Goal: Task Accomplishment & Management: Manage account settings

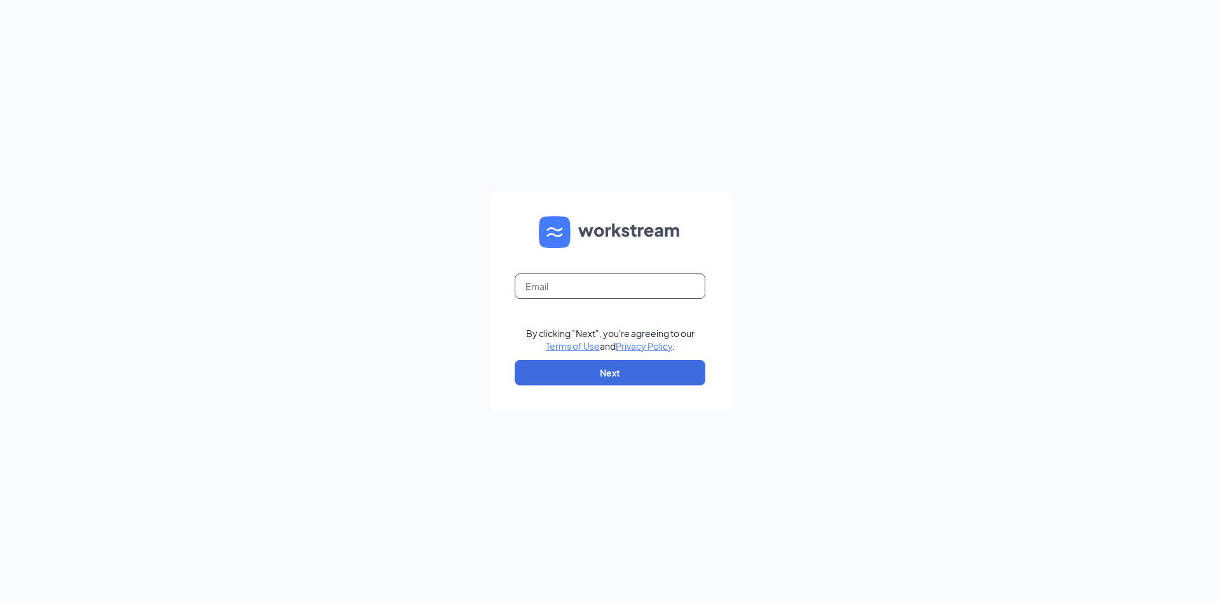
click at [574, 282] on input "text" at bounding box center [610, 285] width 191 height 25
type input "[EMAIL_ADDRESS][DEMOGRAPHIC_DATA][DOMAIN_NAME]"
click at [605, 371] on button "Next" at bounding box center [610, 372] width 191 height 25
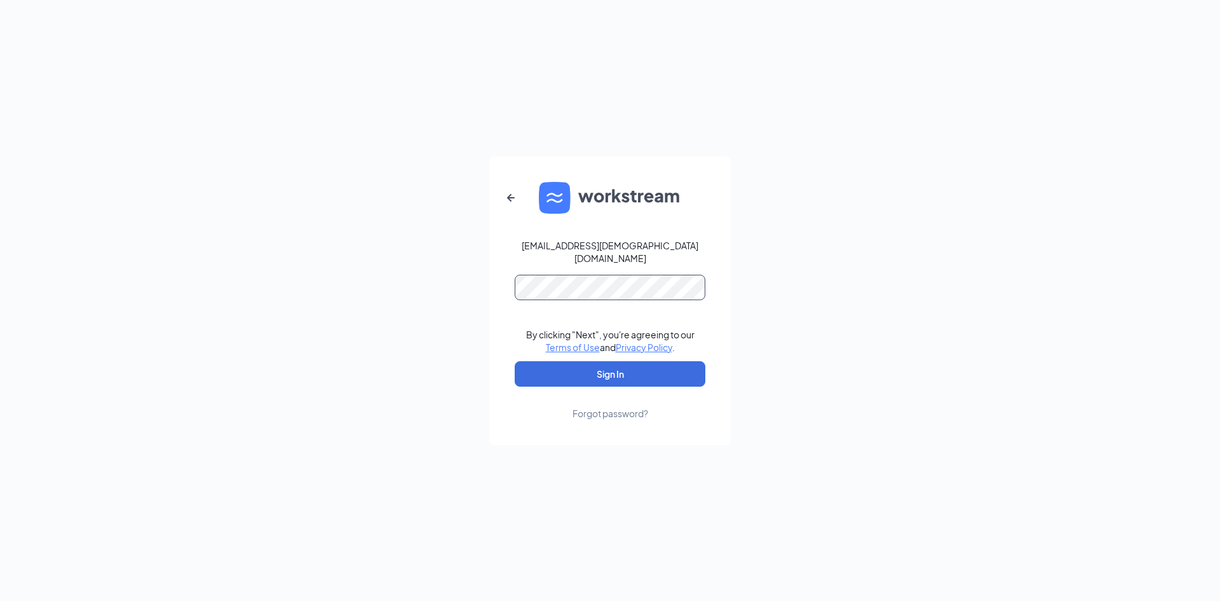
click at [515, 361] on button "Sign In" at bounding box center [610, 373] width 191 height 25
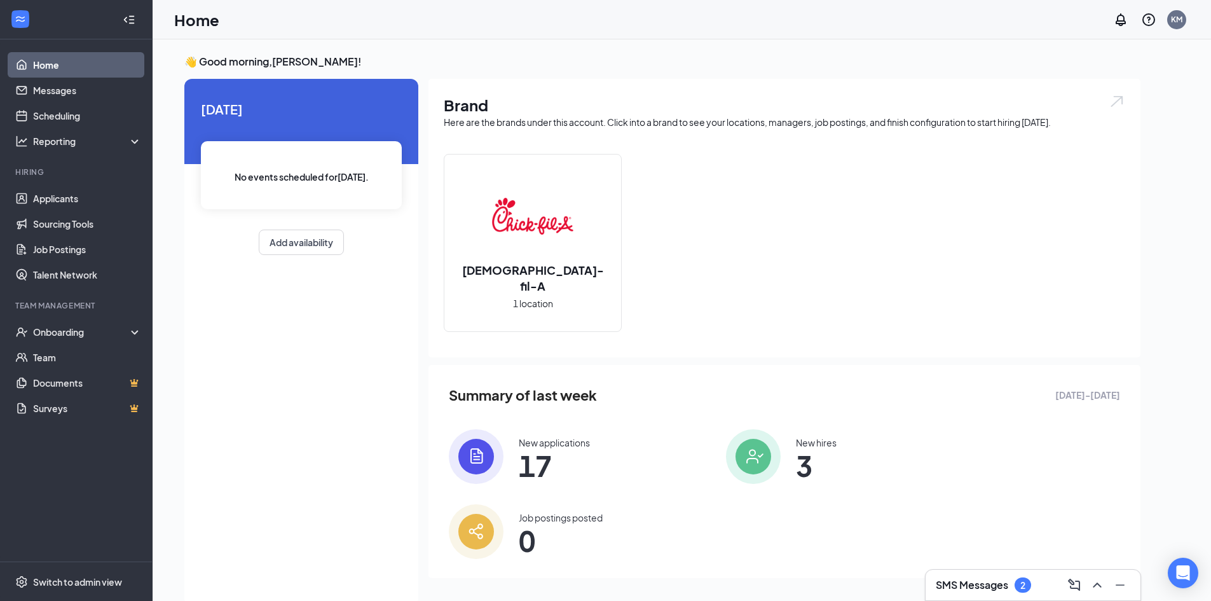
click at [985, 582] on h3 "SMS Messages" at bounding box center [972, 585] width 72 height 14
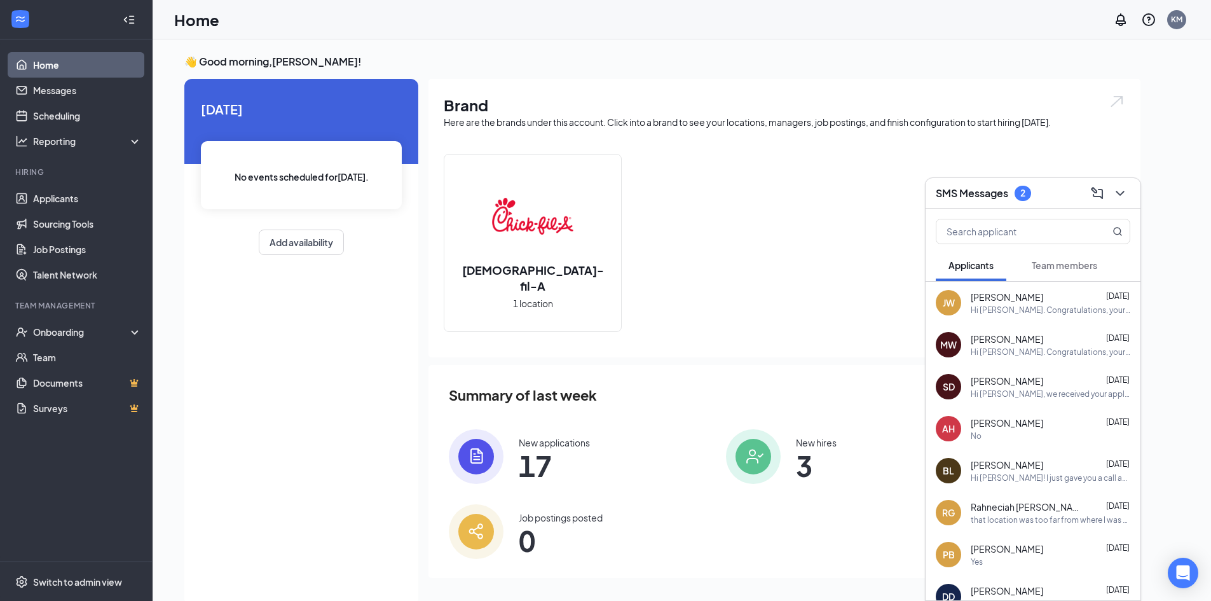
click at [1067, 249] on div at bounding box center [1033, 229] width 215 height 41
click at [1067, 264] on span "Team members" at bounding box center [1064, 264] width 65 height 11
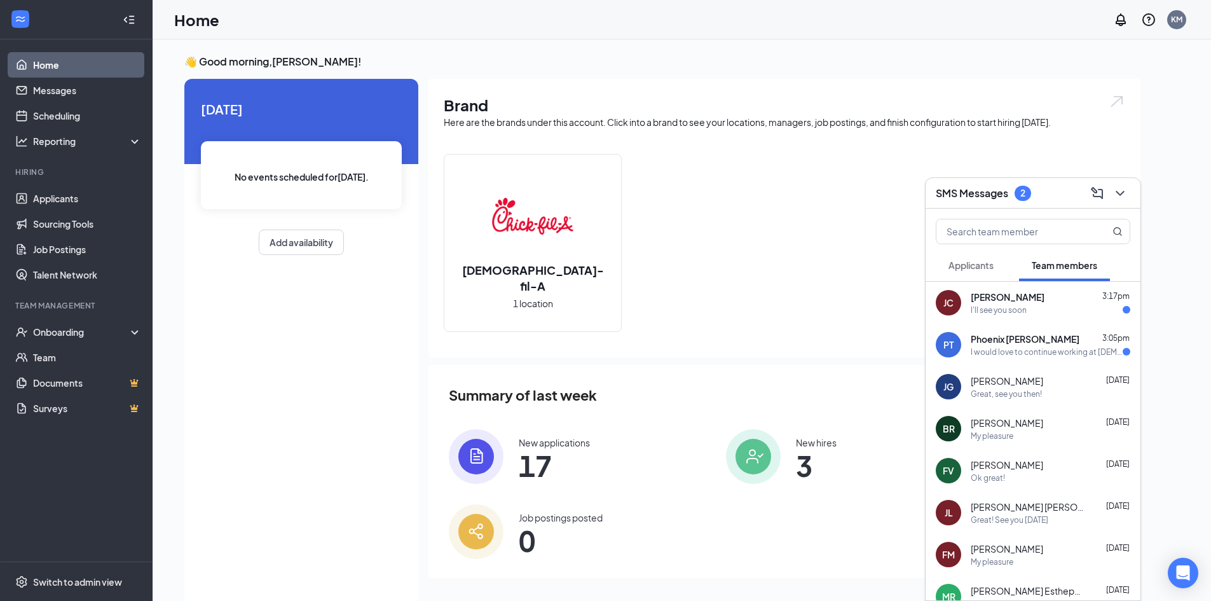
click at [1053, 352] on div "I would love to continue working at [DEMOGRAPHIC_DATA] fa la; however, I will h…" at bounding box center [1047, 351] width 152 height 11
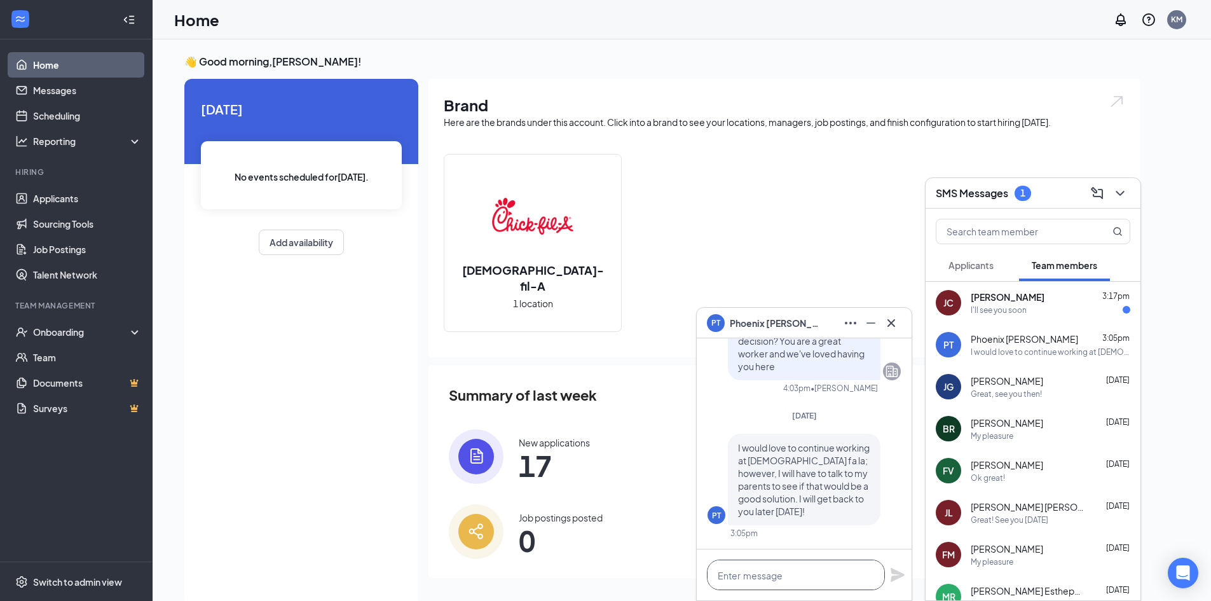
click at [826, 577] on textarea at bounding box center [796, 574] width 178 height 31
click at [899, 324] on button at bounding box center [891, 323] width 20 height 20
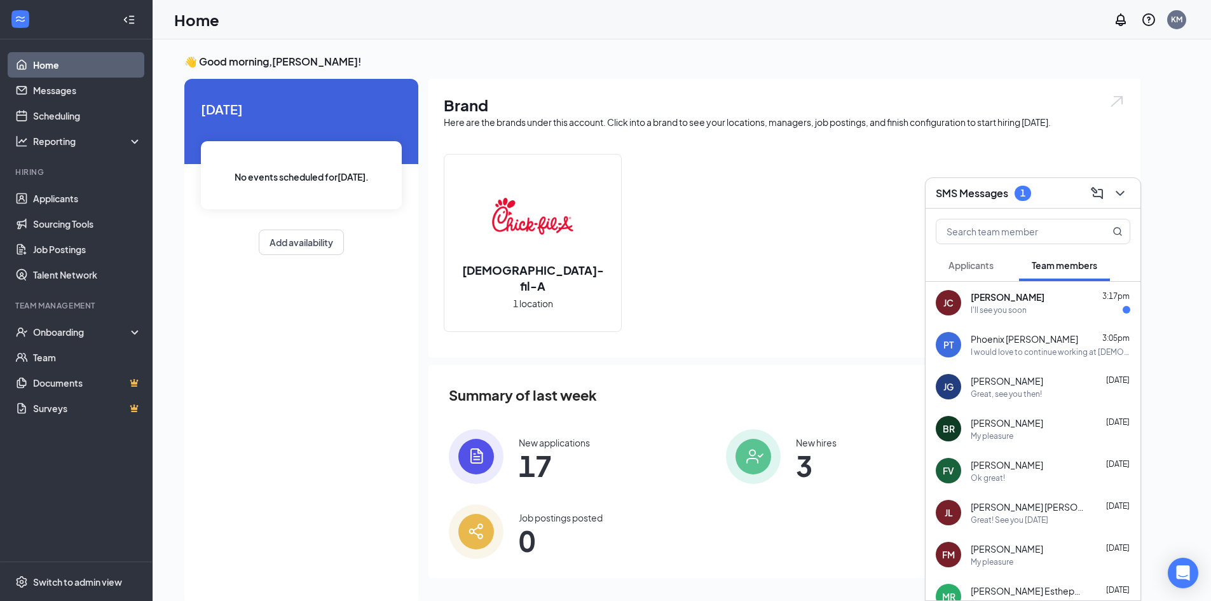
click at [1006, 313] on div "I'll see you soon" at bounding box center [999, 309] width 56 height 11
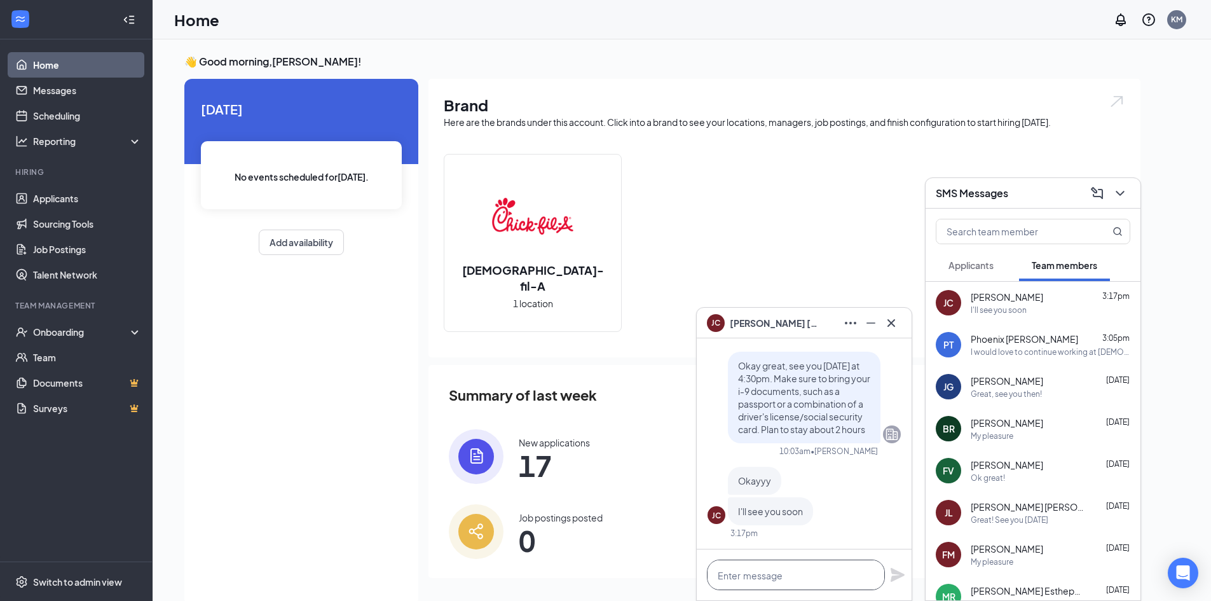
click at [815, 571] on textarea at bounding box center [796, 574] width 178 height 31
click at [777, 577] on textarea at bounding box center [796, 574] width 178 height 31
click at [753, 579] on textarea at bounding box center [796, 574] width 178 height 31
drag, startPoint x: 1119, startPoint y: 195, endPoint x: 812, endPoint y: 192, distance: 307.0
click at [1119, 195] on icon "ChevronDown" at bounding box center [1119, 193] width 15 height 15
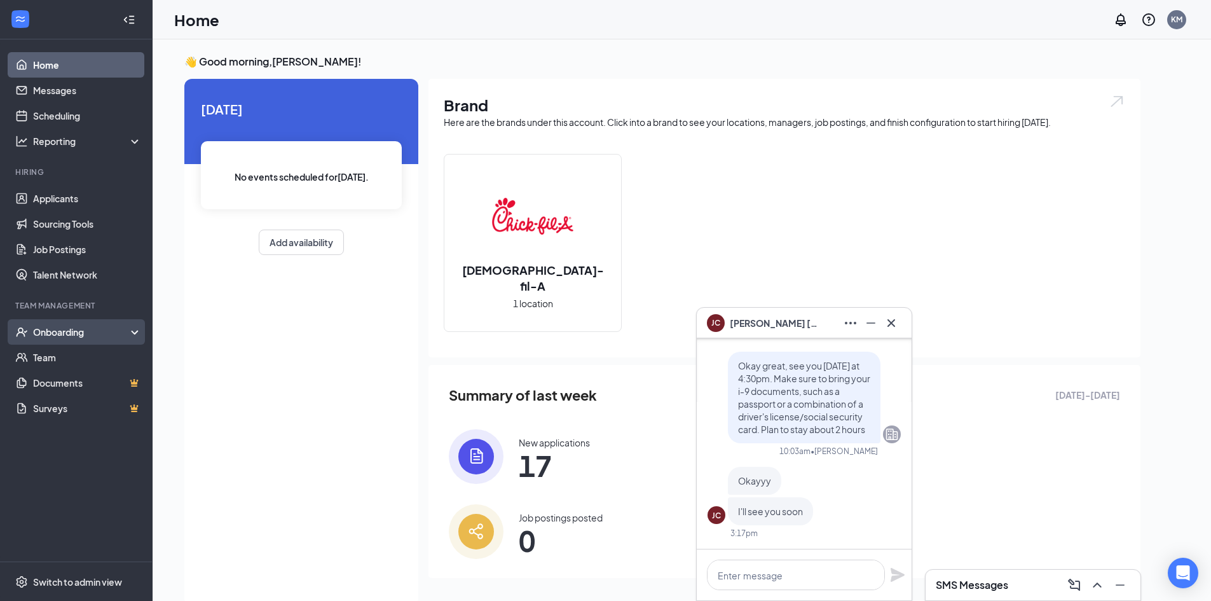
click at [95, 330] on div "Onboarding" at bounding box center [82, 331] width 98 height 13
click at [94, 366] on link "Overview" at bounding box center [87, 357] width 109 height 25
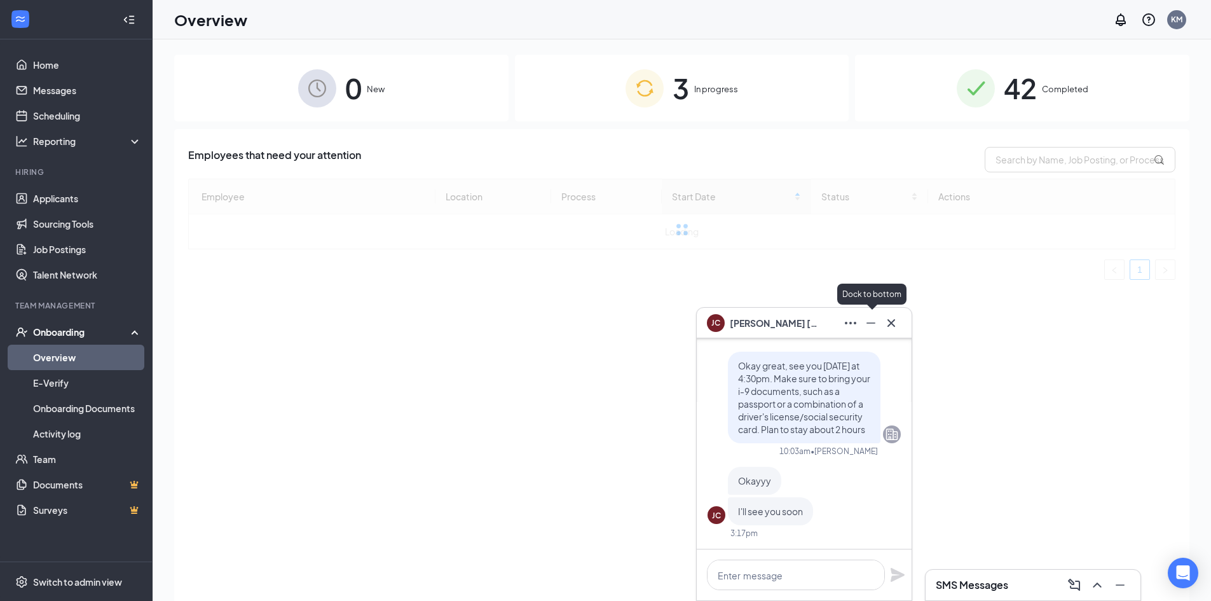
click at [862, 329] on button at bounding box center [871, 323] width 20 height 20
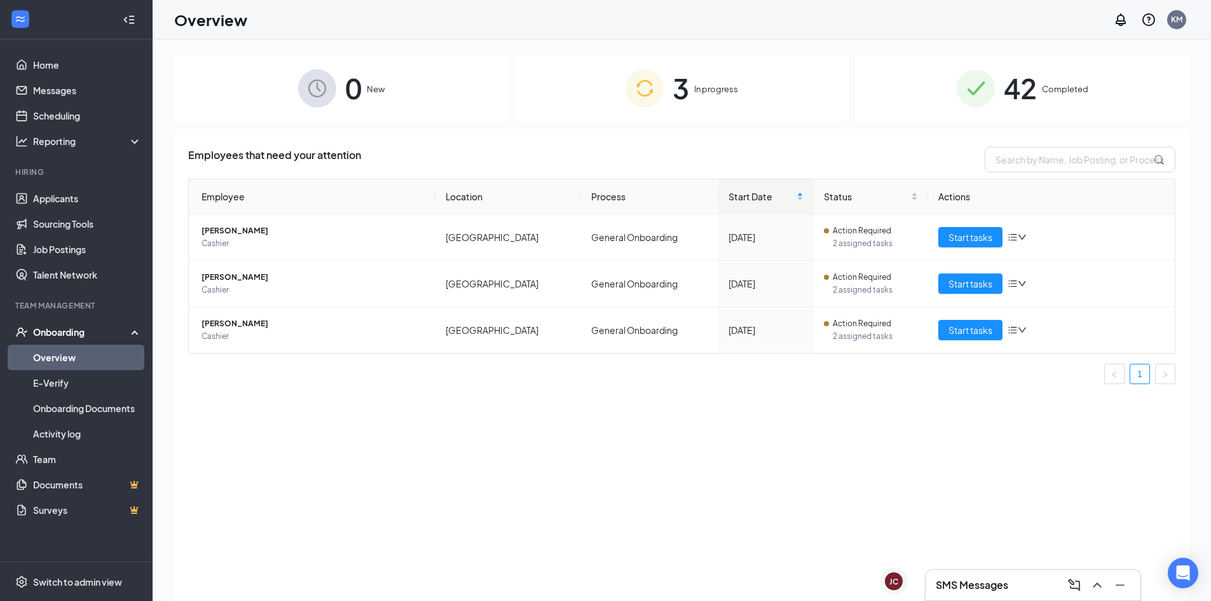
click at [1056, 95] on span "Completed" at bounding box center [1065, 89] width 46 height 13
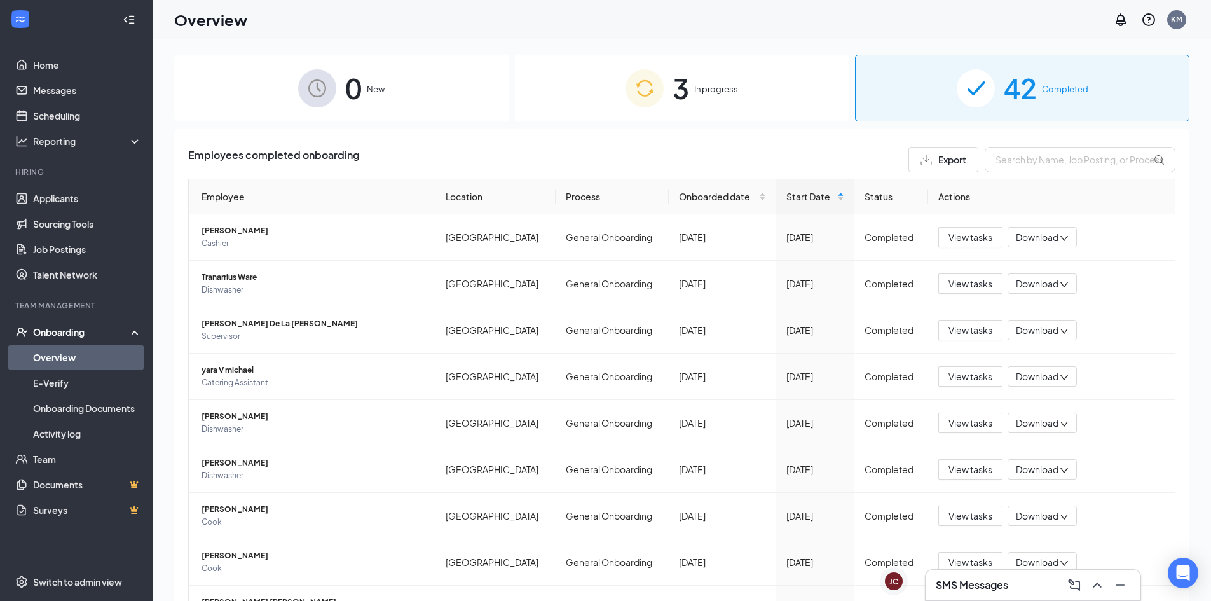
click at [341, 85] on div "0 New" at bounding box center [341, 88] width 334 height 67
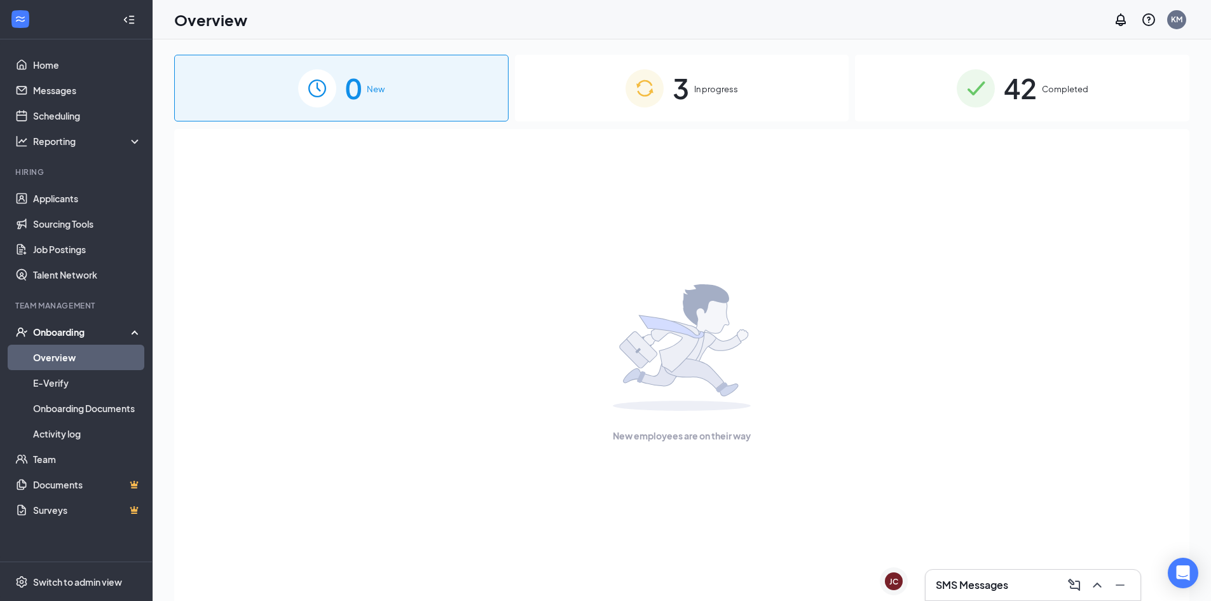
click at [640, 98] on img at bounding box center [645, 88] width 38 height 38
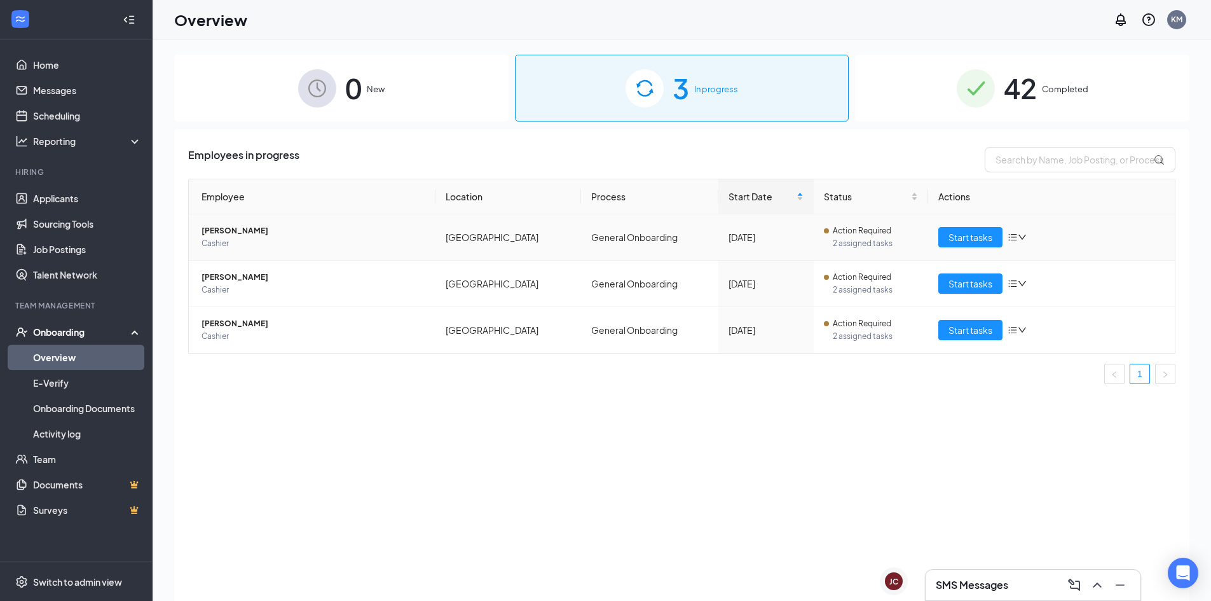
click at [240, 228] on span "[PERSON_NAME]" at bounding box center [314, 230] width 224 height 13
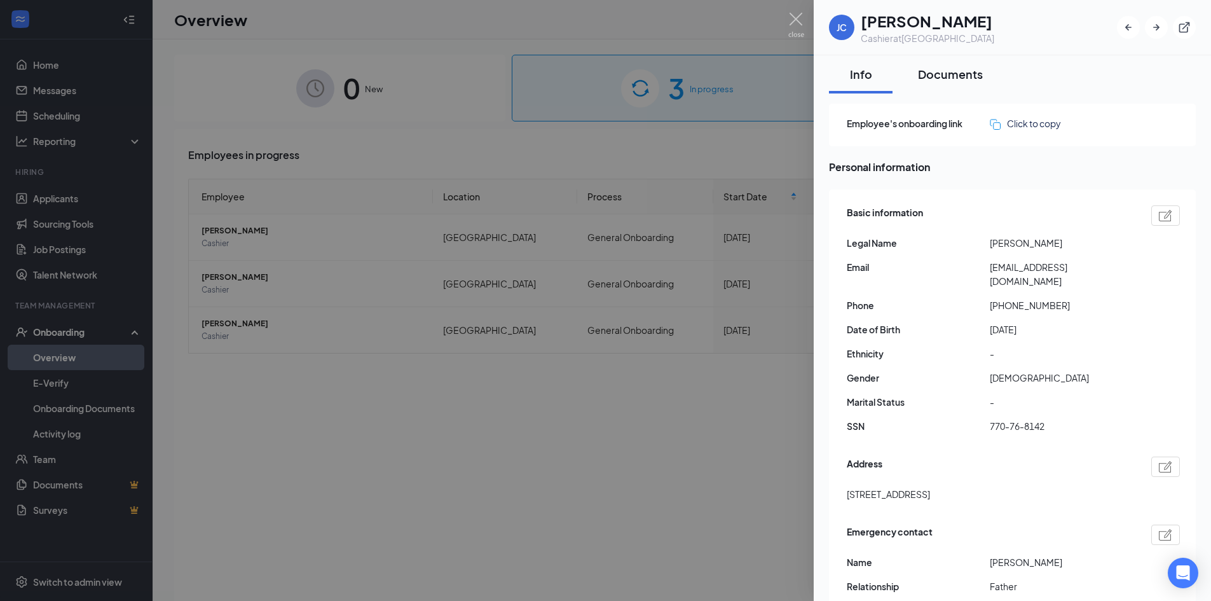
click at [974, 81] on div "Documents" at bounding box center [950, 74] width 65 height 16
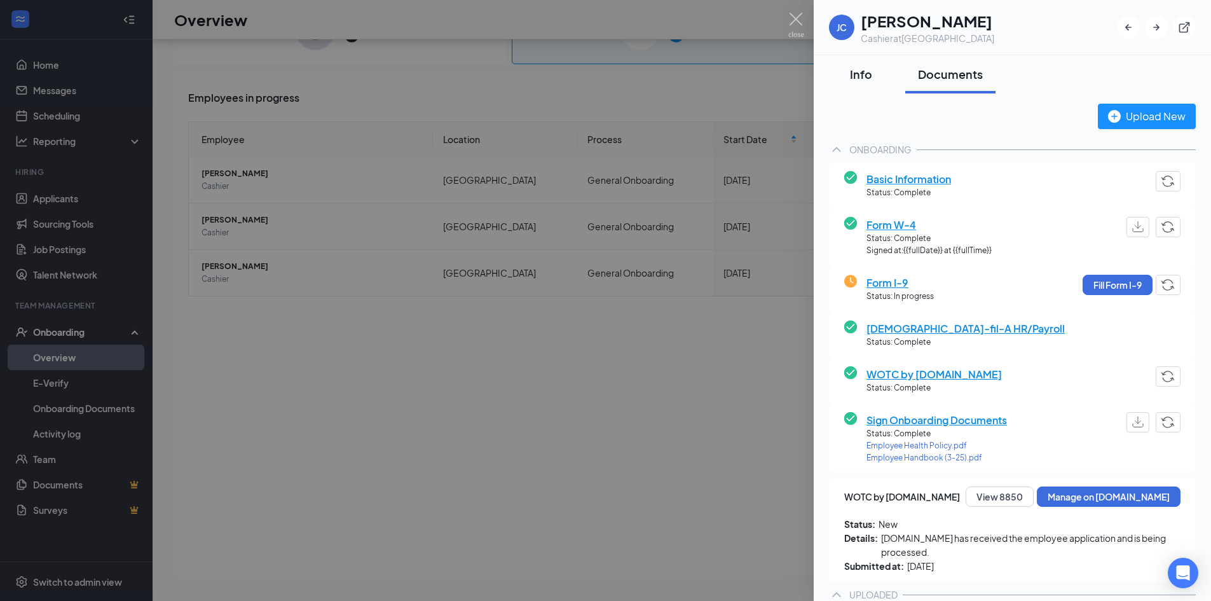
click at [851, 71] on div "Info" at bounding box center [861, 74] width 38 height 16
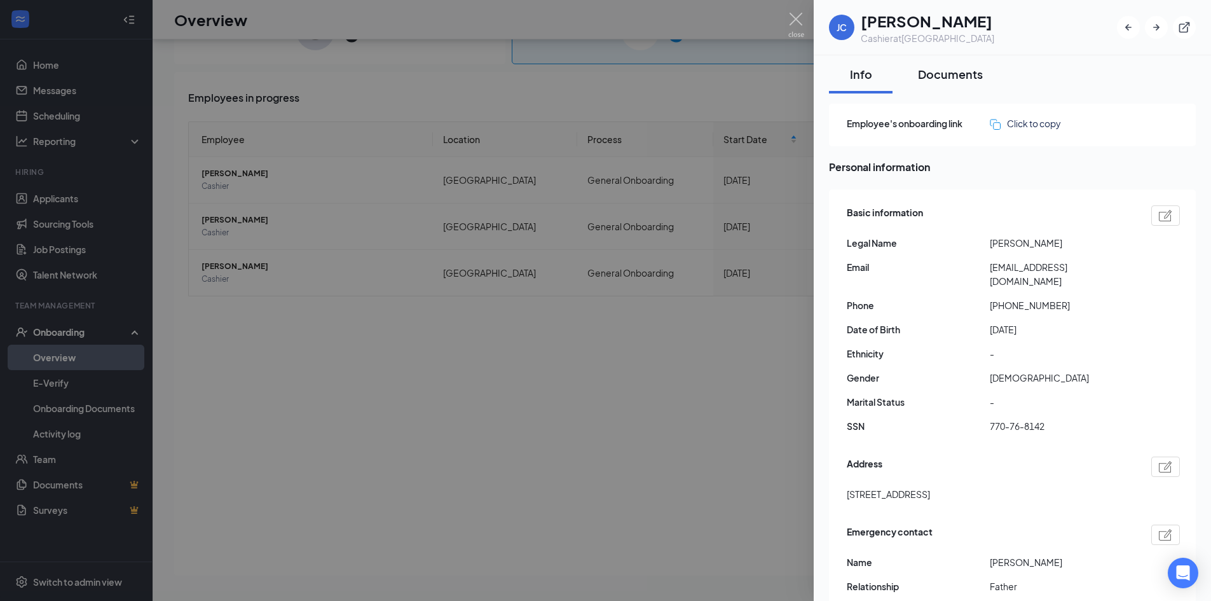
click at [938, 75] on div "Documents" at bounding box center [950, 74] width 65 height 16
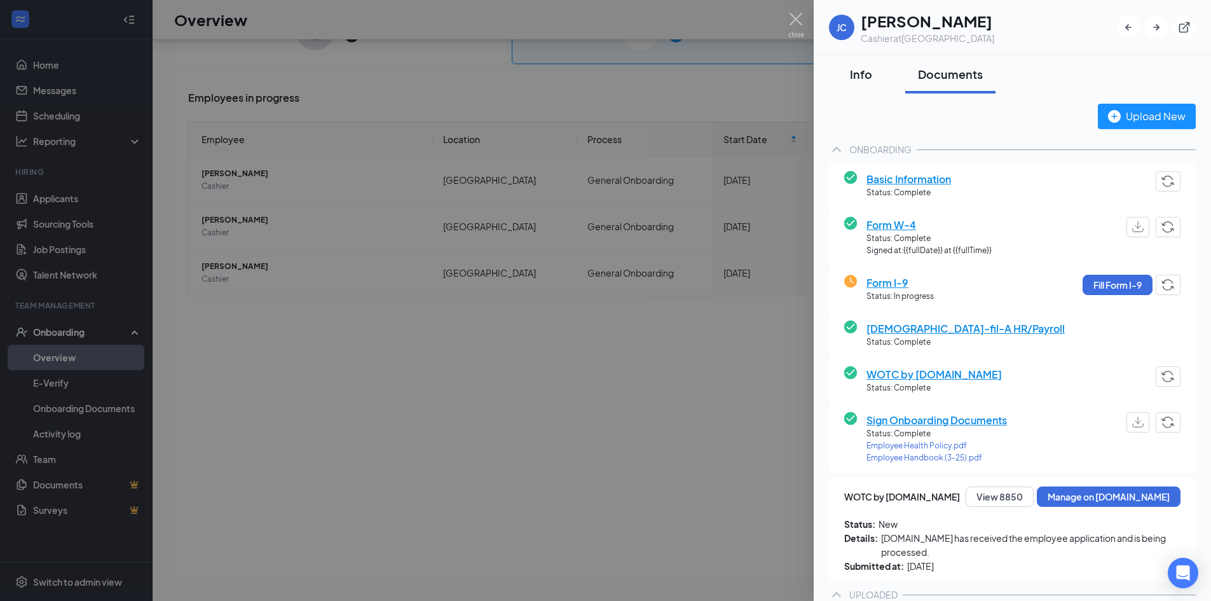
click at [870, 74] on div "Info" at bounding box center [861, 74] width 38 height 16
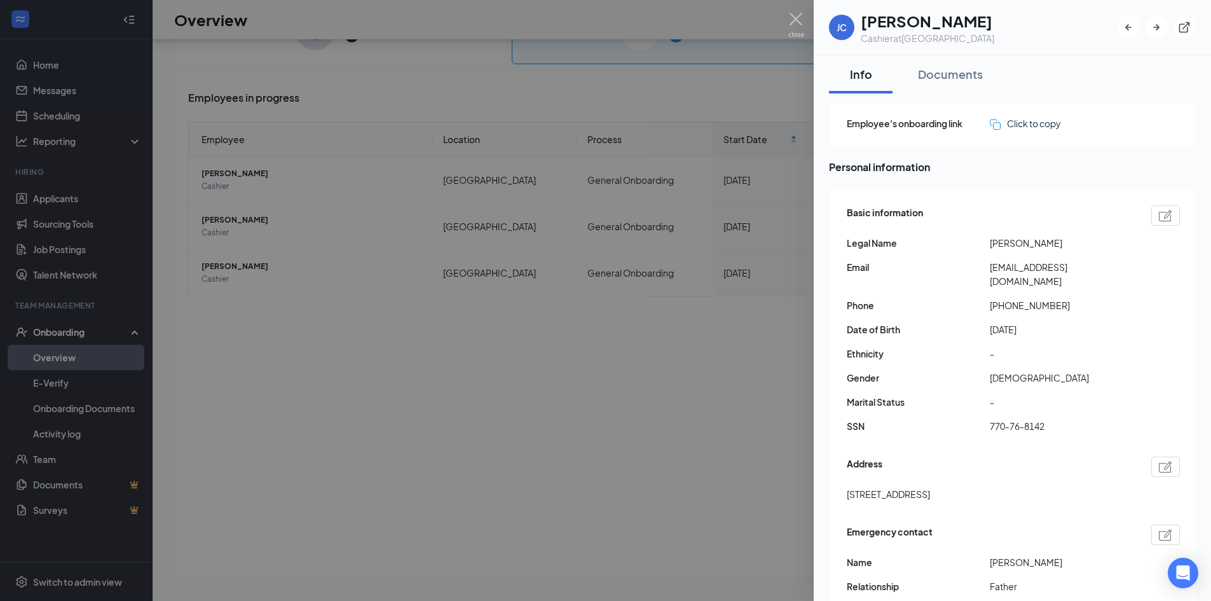
click at [800, 14] on img at bounding box center [796, 25] width 16 height 25
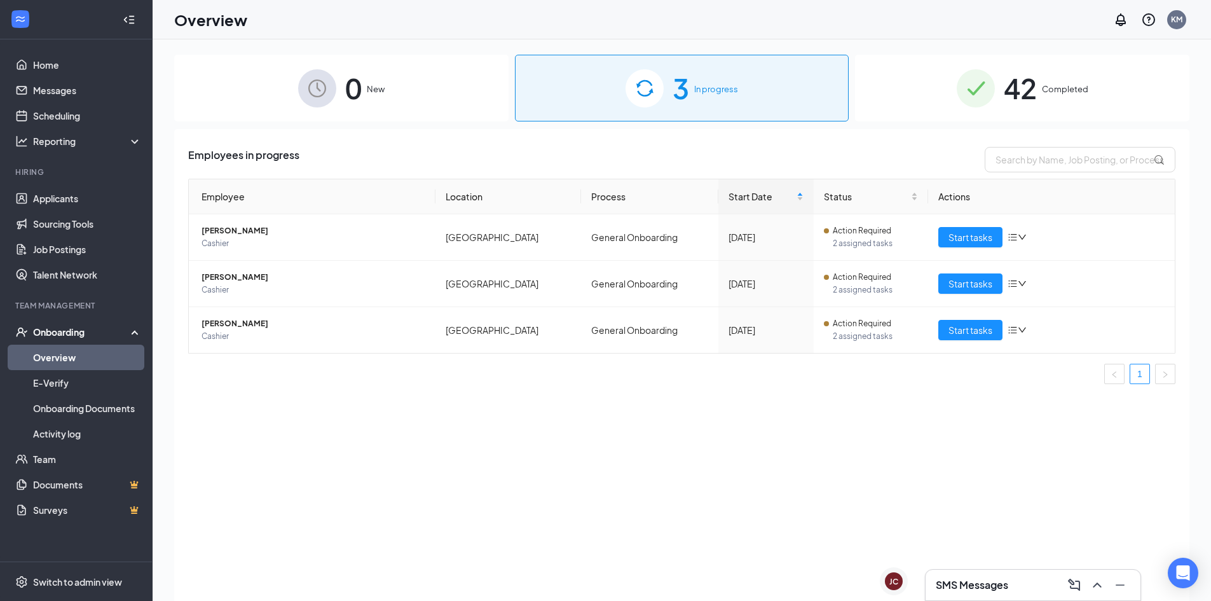
click at [1000, 85] on div "42 Completed" at bounding box center [1022, 88] width 334 height 67
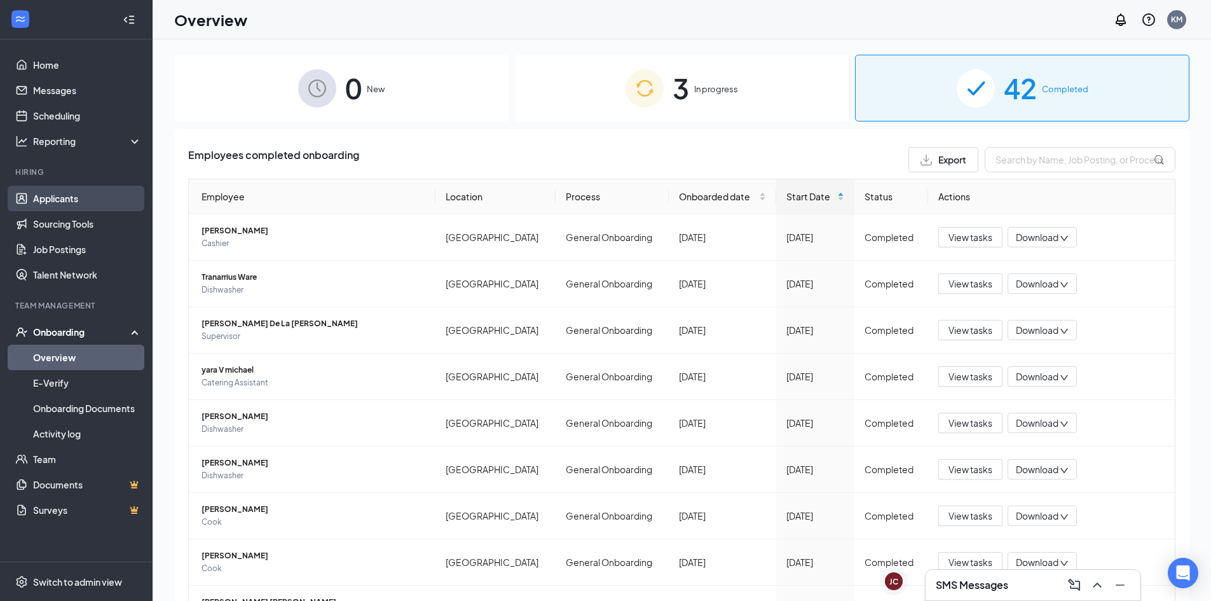
click at [97, 196] on link "Applicants" at bounding box center [87, 198] width 109 height 25
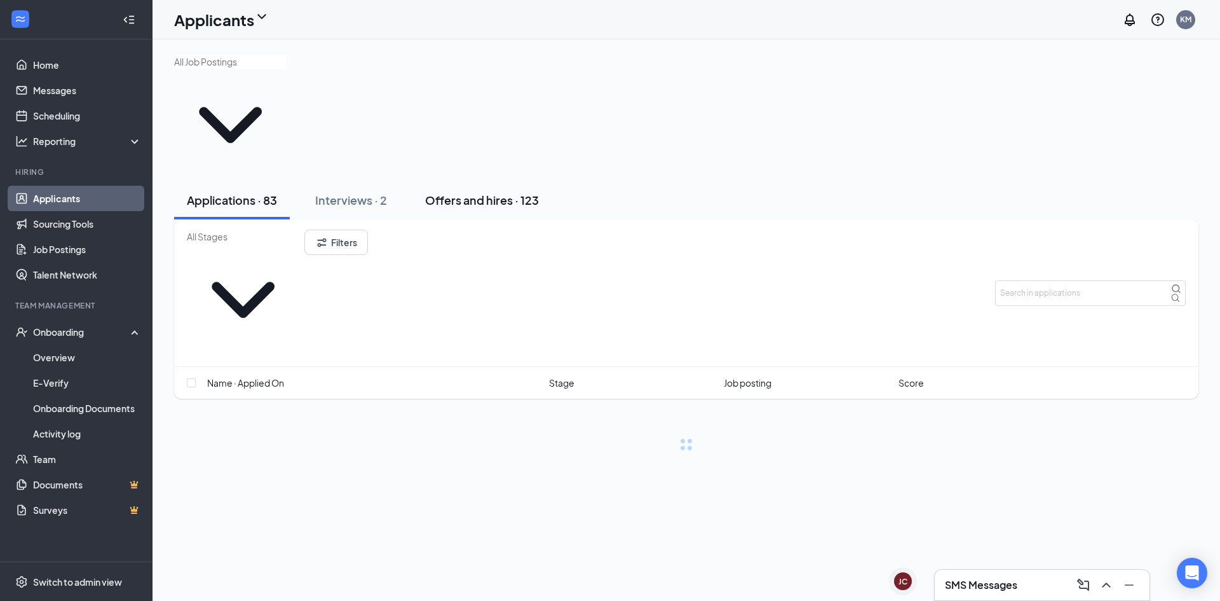
click at [493, 192] on div "Offers and hires · 123" at bounding box center [482, 200] width 114 height 16
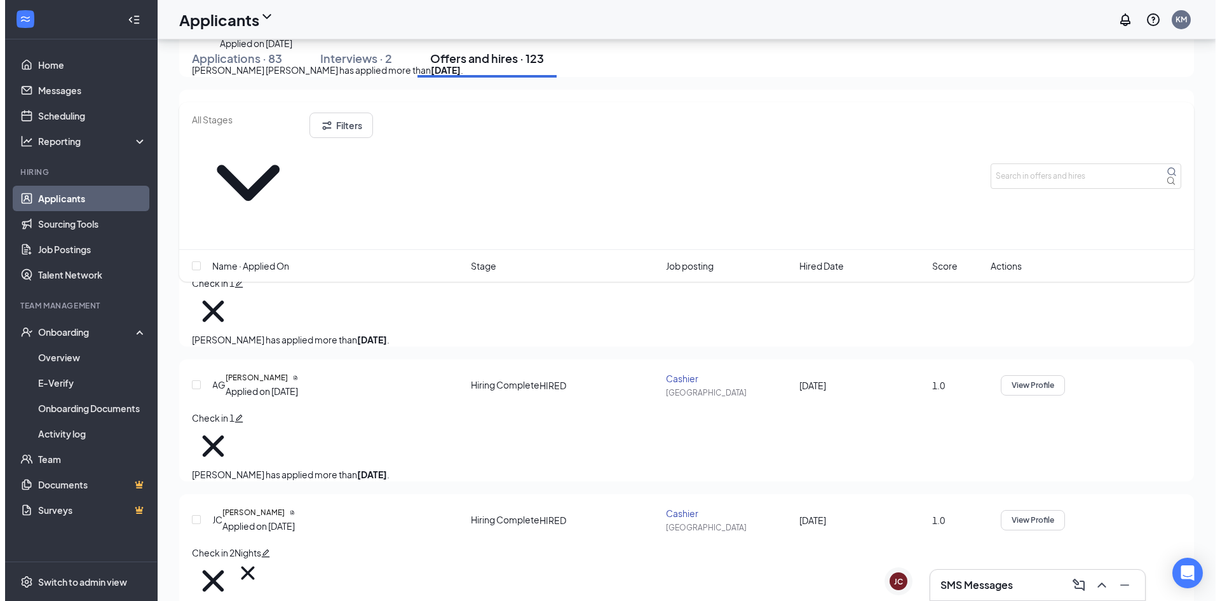
scroll to position [381, 0]
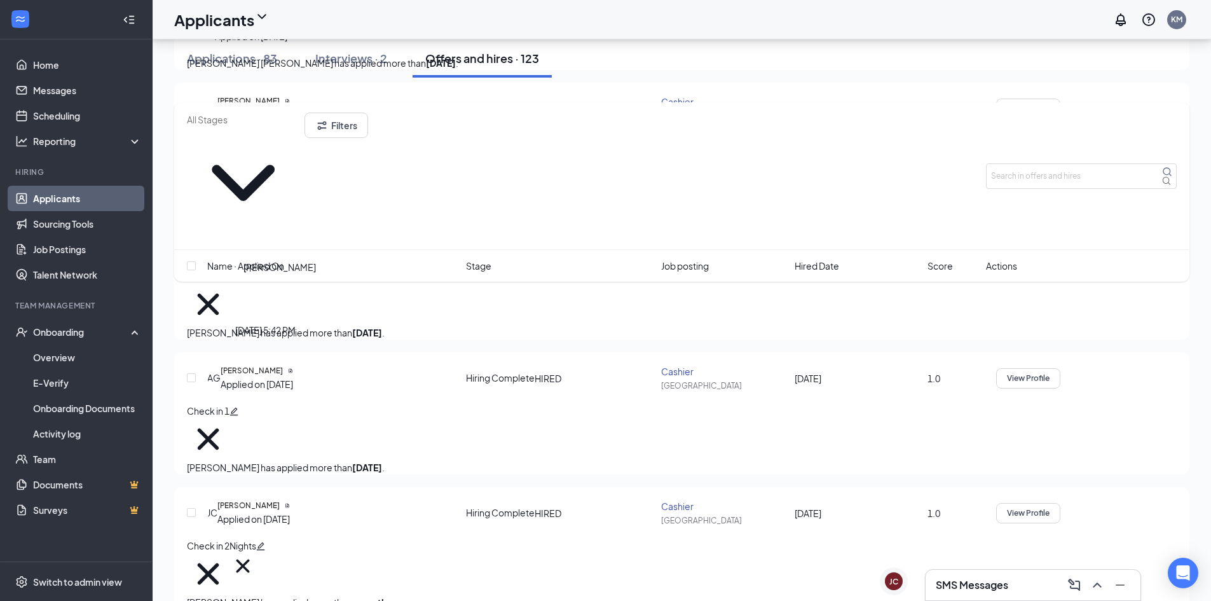
click at [280, 500] on h5 "[PERSON_NAME]" at bounding box center [248, 505] width 62 height 11
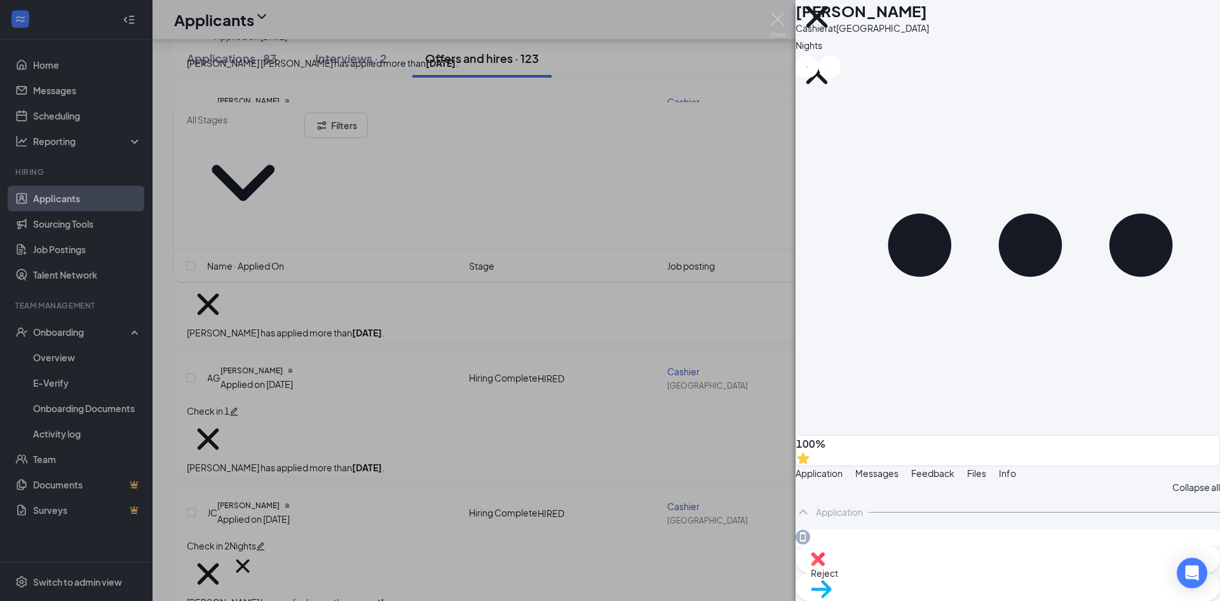
click at [955, 466] on button "Feedback" at bounding box center [933, 473] width 43 height 14
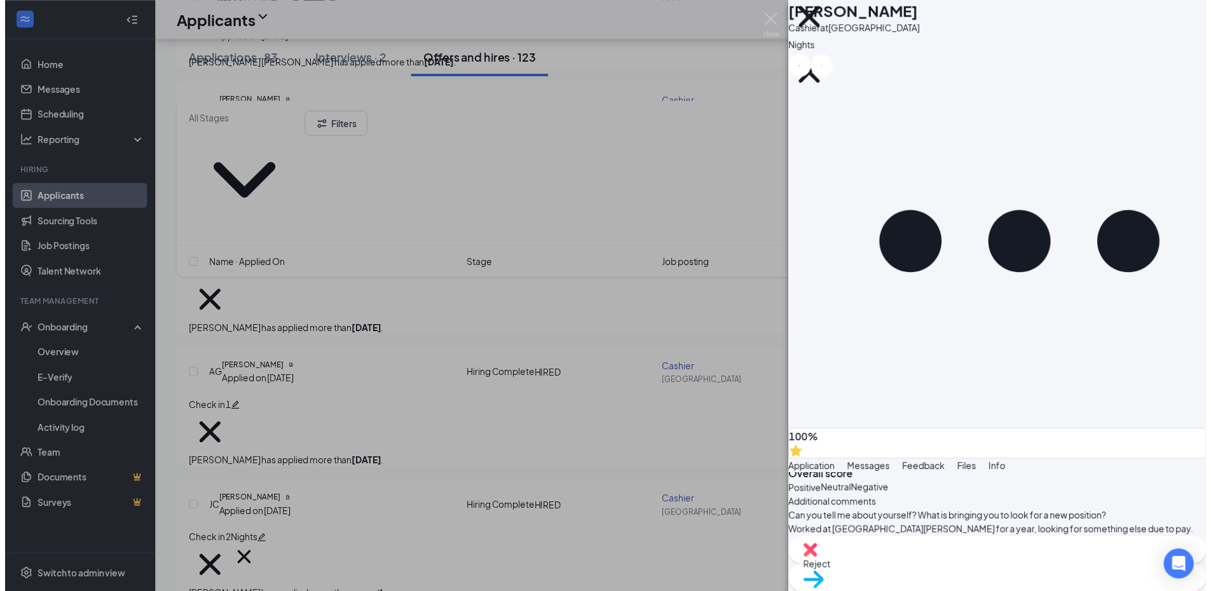
scroll to position [293, 0]
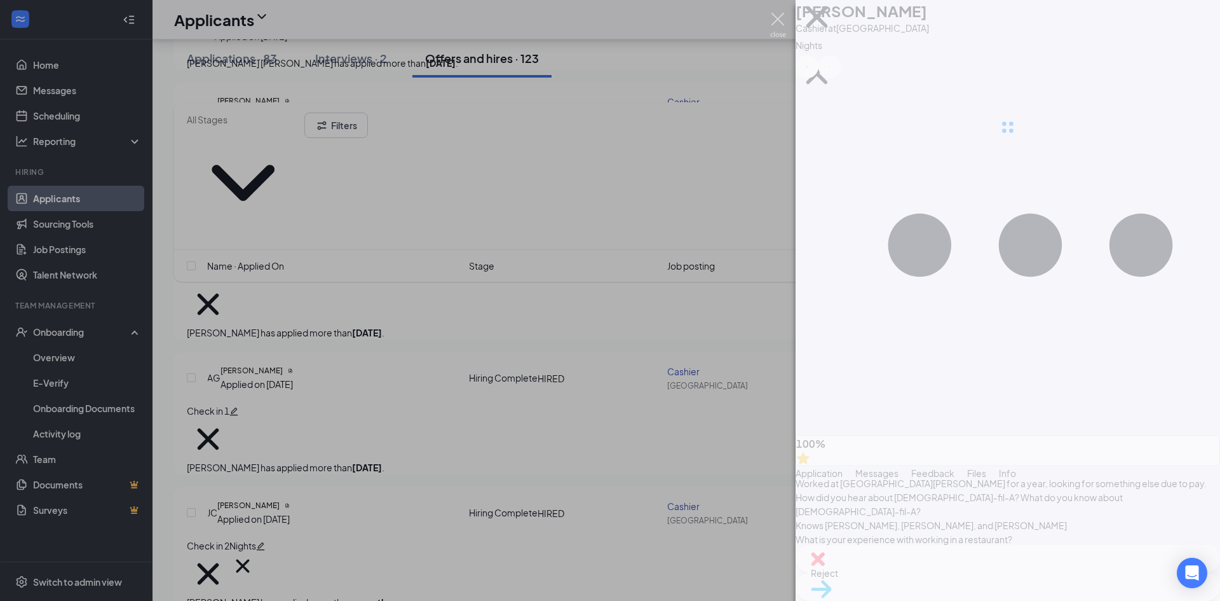
click at [777, 13] on img at bounding box center [778, 25] width 16 height 25
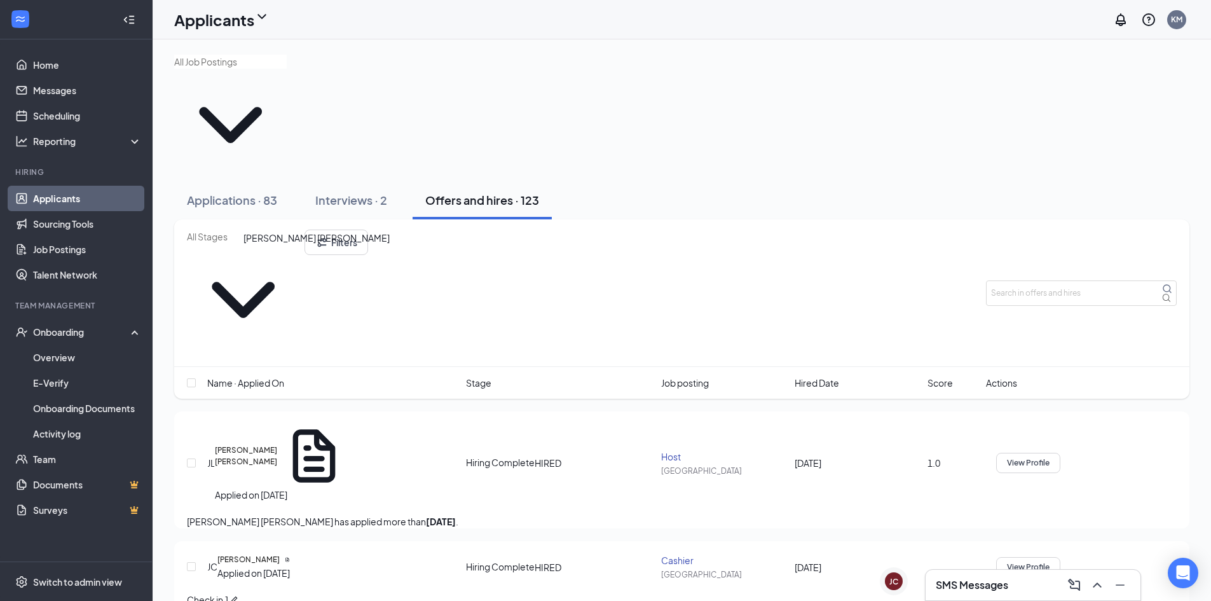
click at [277, 444] on h5 "[PERSON_NAME] [PERSON_NAME]" at bounding box center [246, 456] width 62 height 24
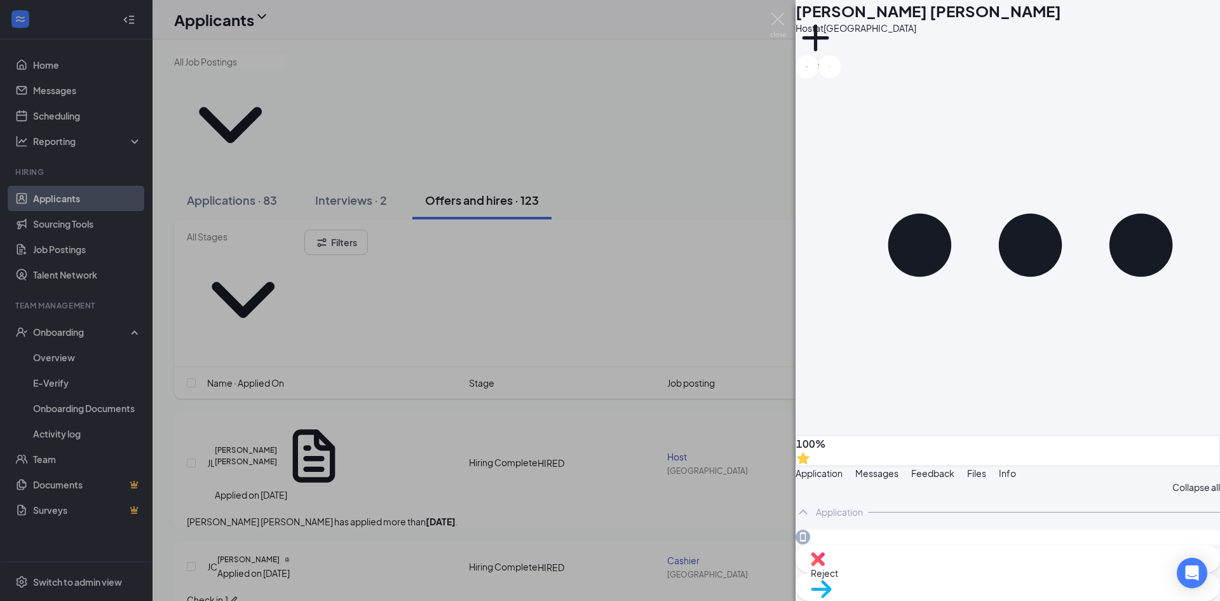
click at [955, 466] on button "Feedback" at bounding box center [933, 473] width 43 height 14
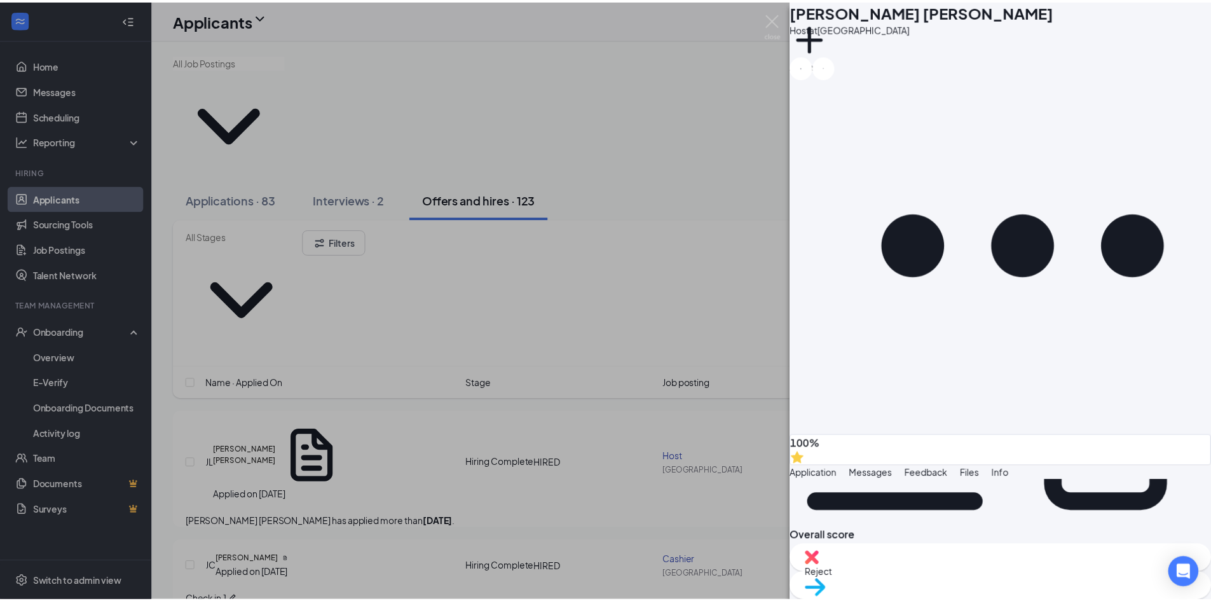
scroll to position [318, 0]
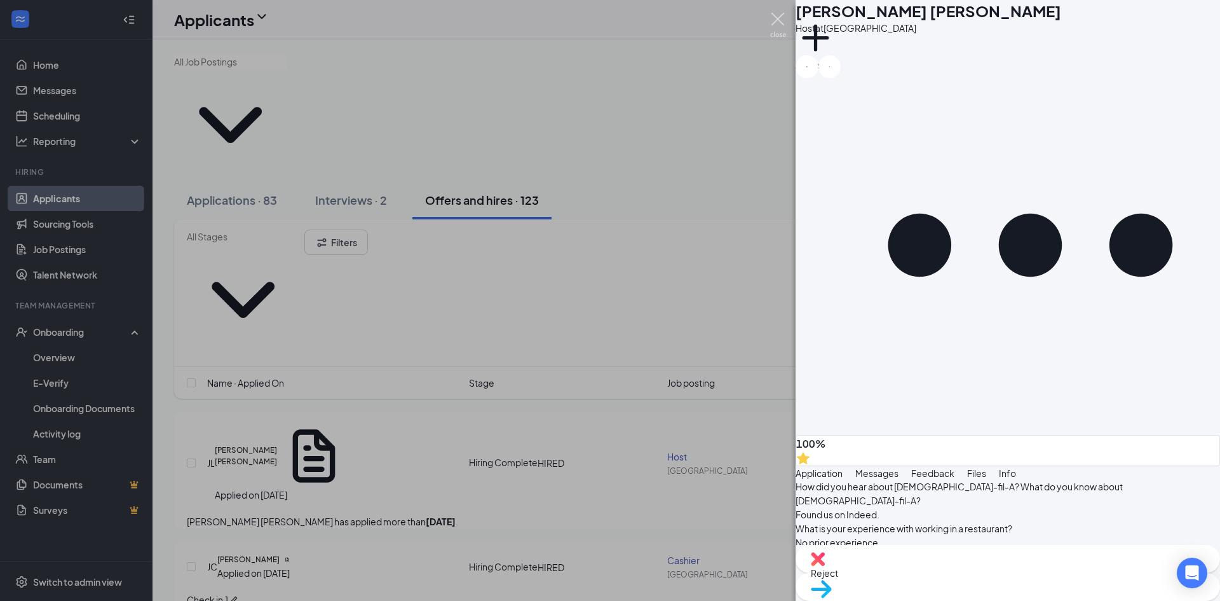
click at [778, 17] on img at bounding box center [778, 25] width 16 height 25
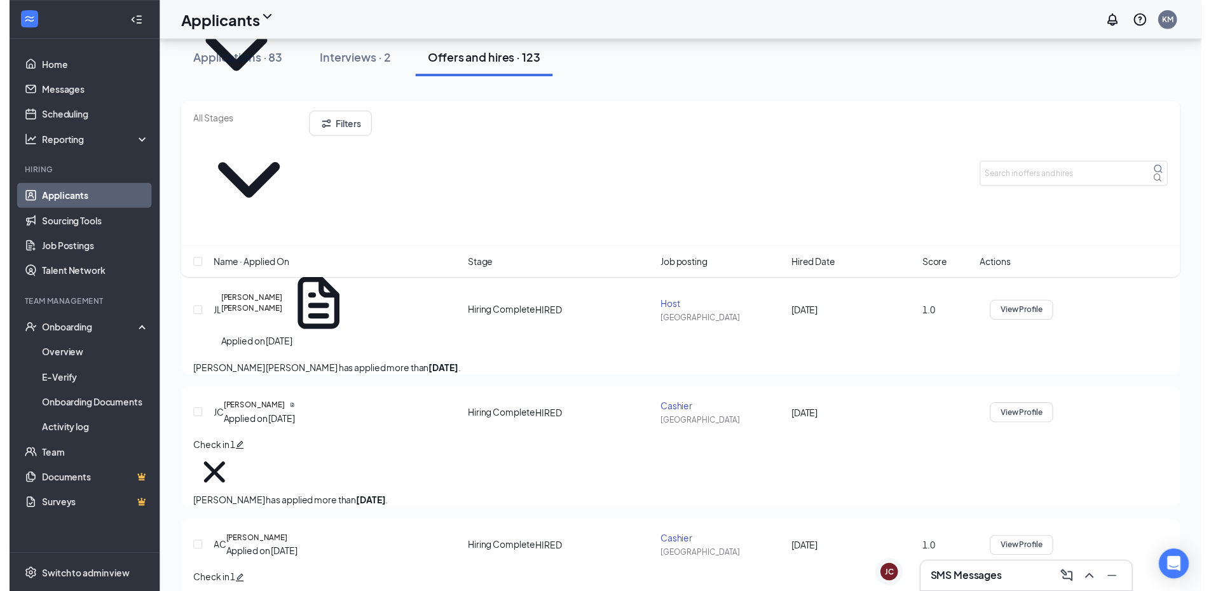
scroll to position [64, 0]
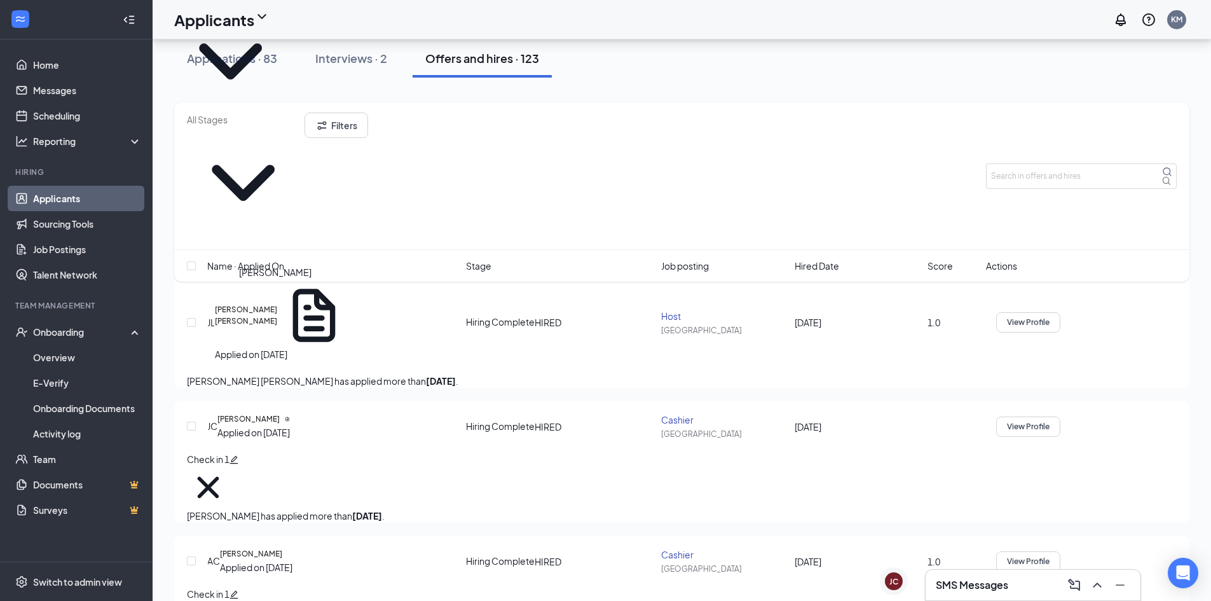
click at [267, 413] on h5 "[PERSON_NAME]" at bounding box center [248, 418] width 62 height 11
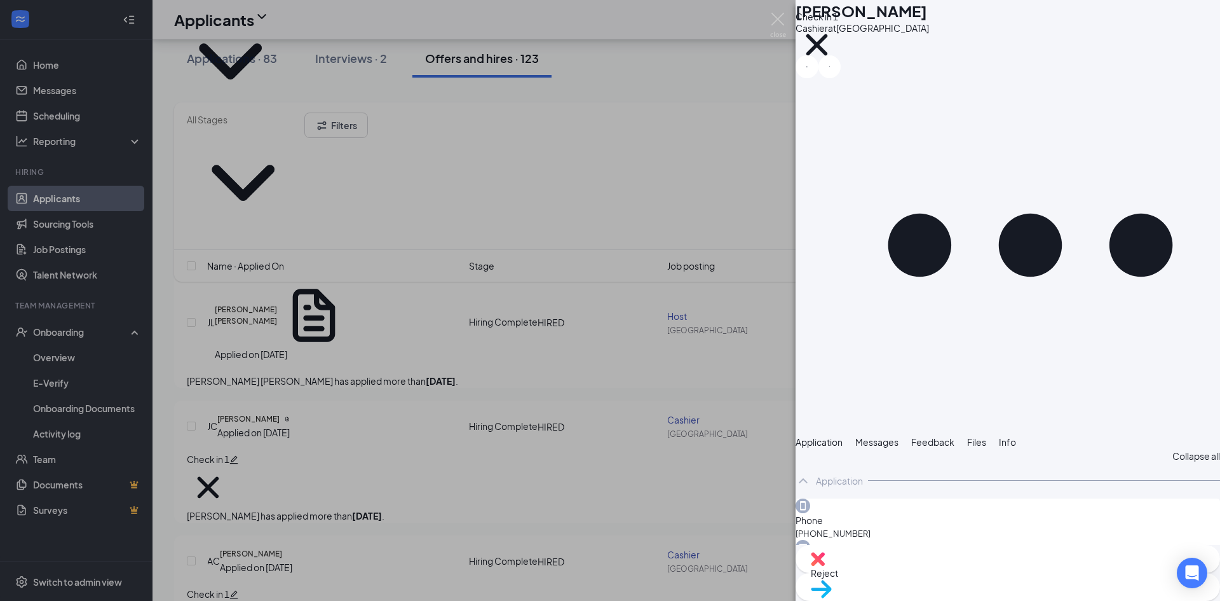
click at [955, 436] on span "Feedback" at bounding box center [933, 441] width 43 height 11
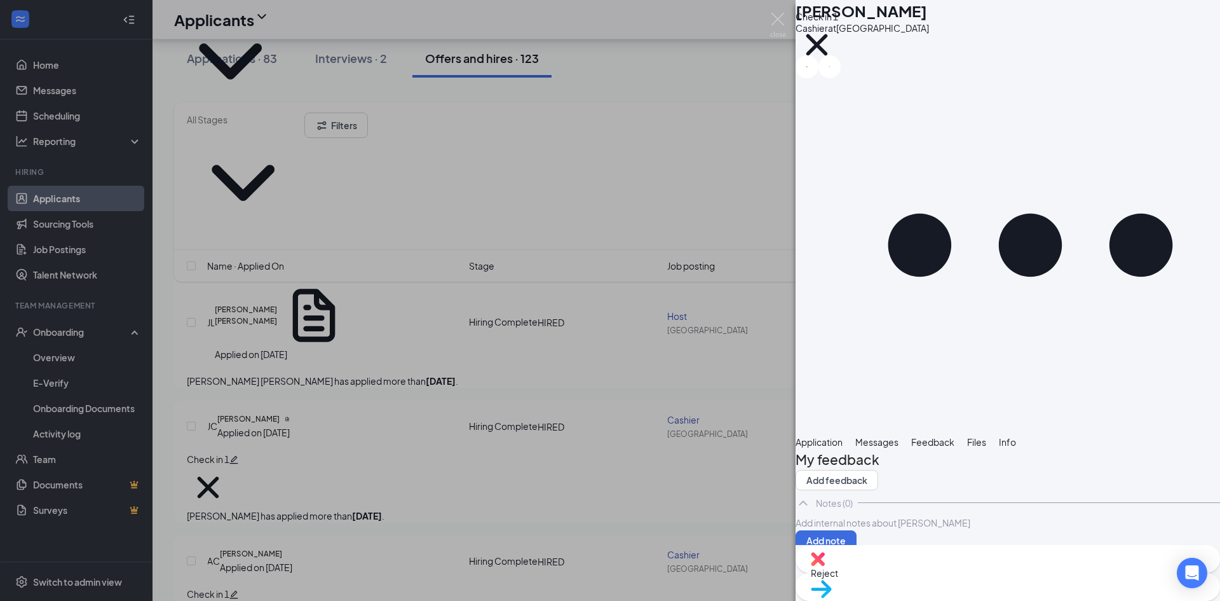
click at [899, 436] on span "Messages" at bounding box center [877, 441] width 43 height 11
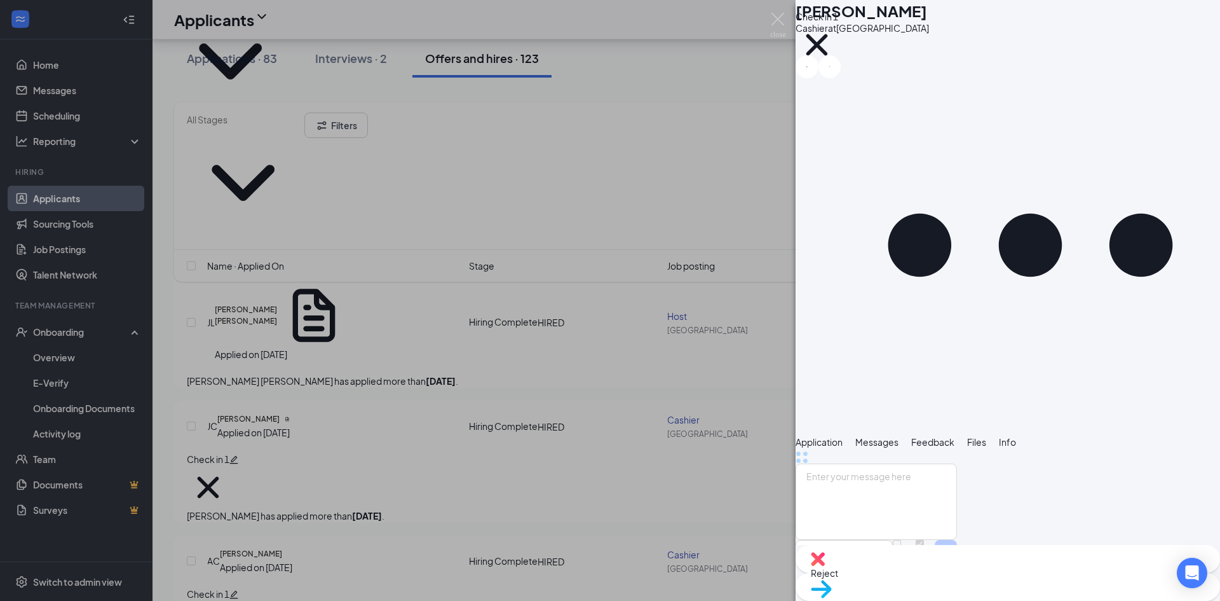
click at [820, 436] on span "Application" at bounding box center [819, 441] width 47 height 11
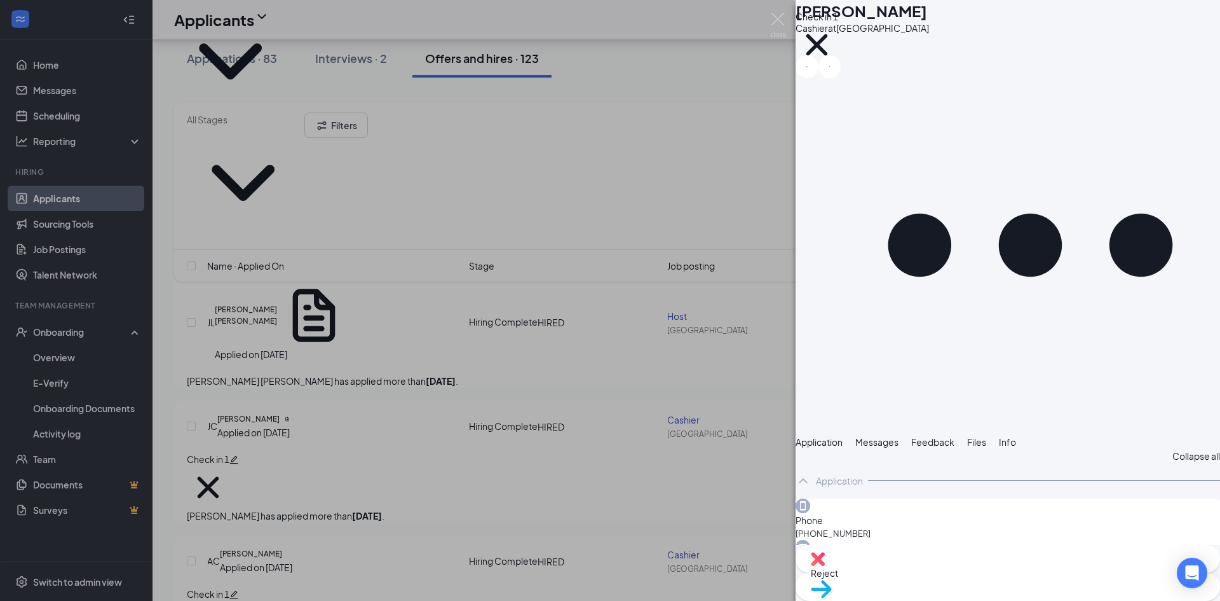
drag, startPoint x: 1001, startPoint y: 128, endPoint x: 1001, endPoint y: 101, distance: 26.7
click at [955, 436] on span "Feedback" at bounding box center [933, 441] width 43 height 11
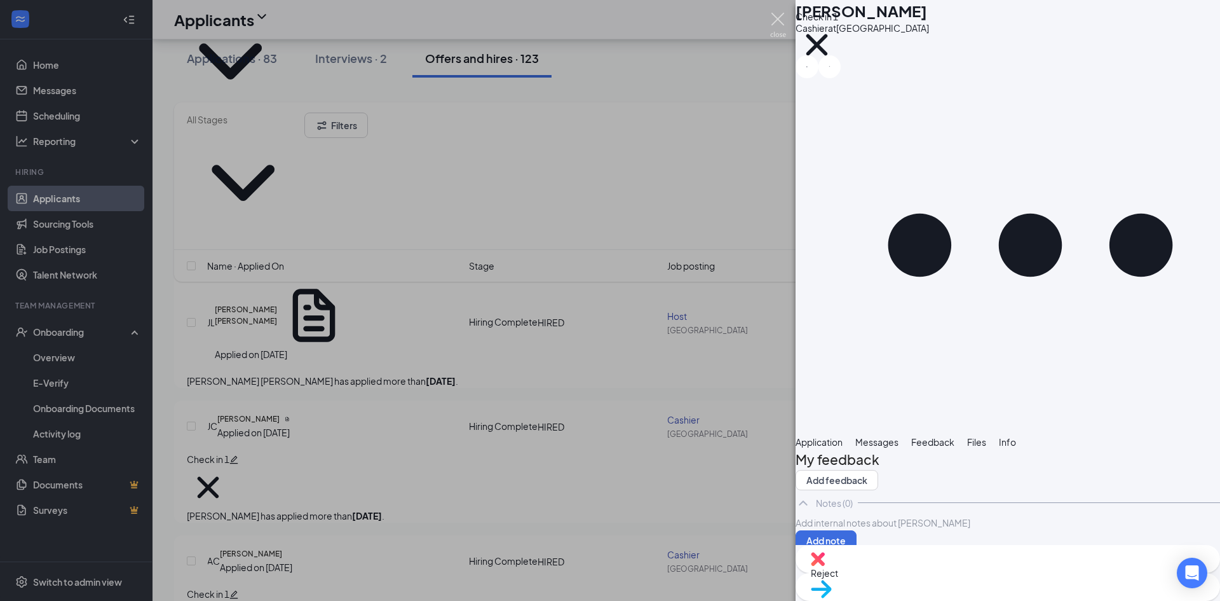
click at [779, 16] on img at bounding box center [778, 25] width 16 height 25
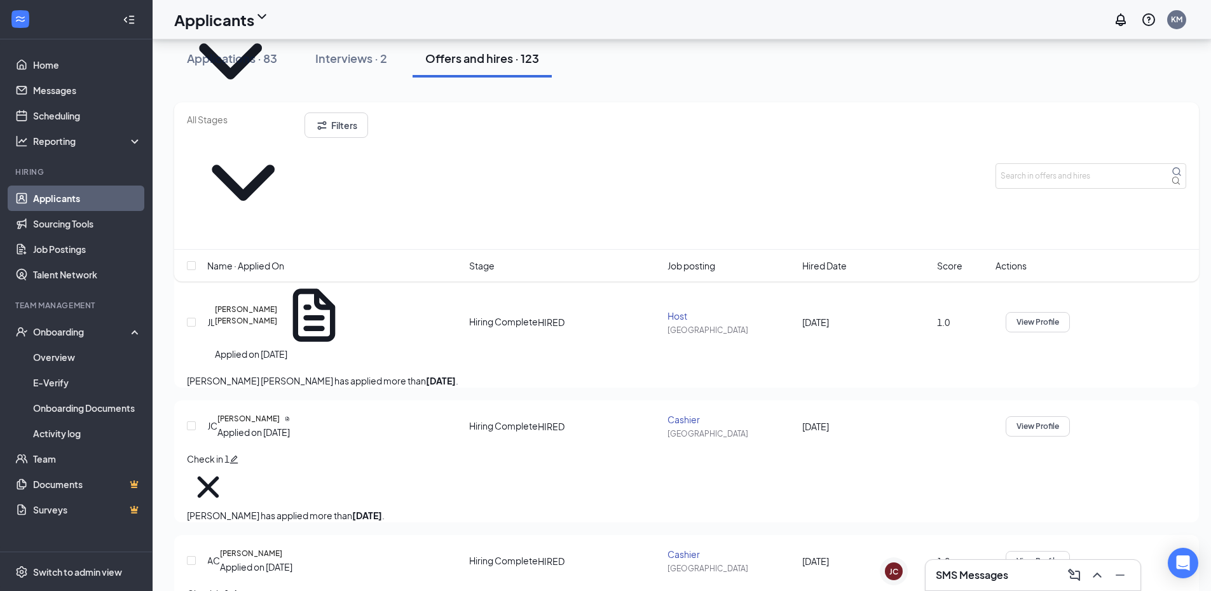
click at [987, 585] on div "SMS Messages" at bounding box center [1033, 575] width 215 height 31
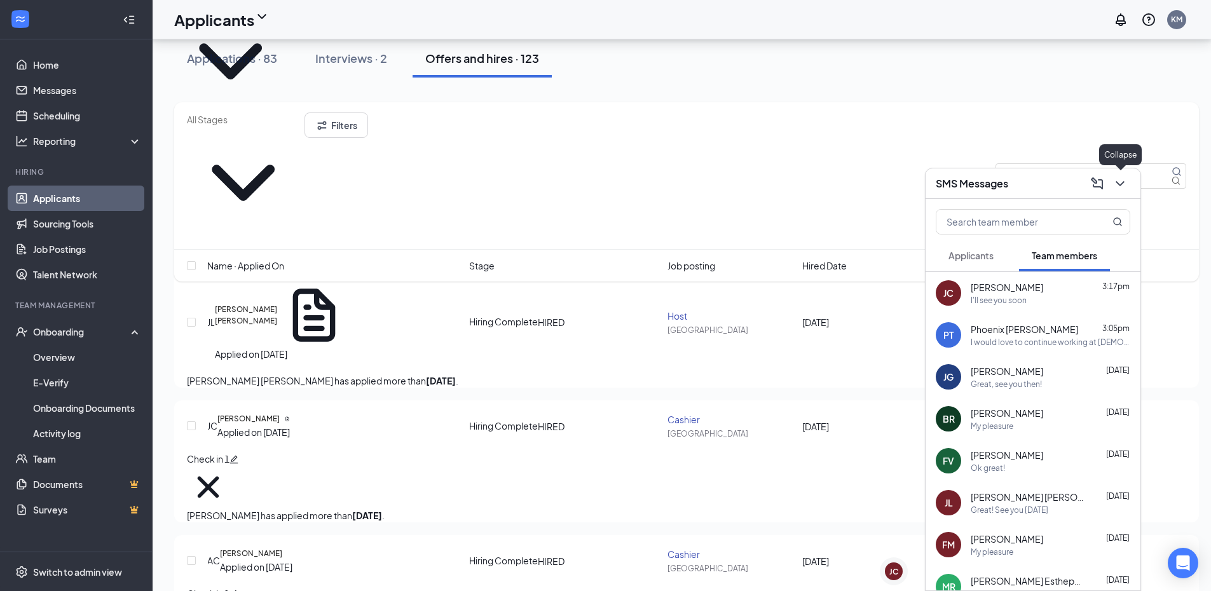
click at [1123, 188] on icon "ChevronDown" at bounding box center [1119, 183] width 15 height 15
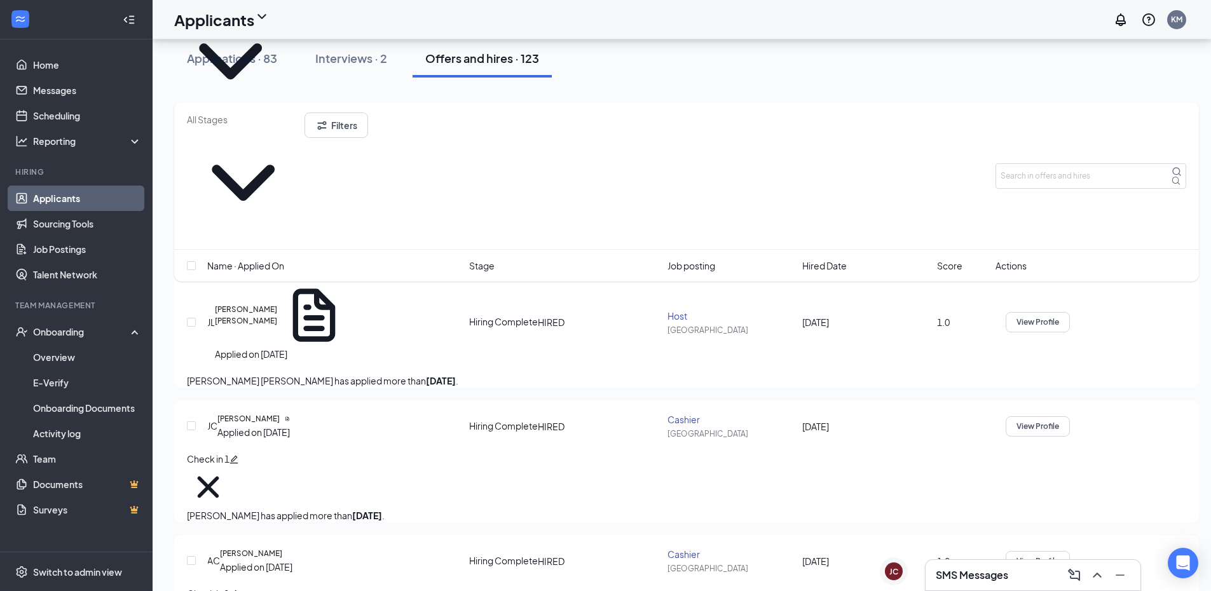
drag, startPoint x: 83, startPoint y: 203, endPoint x: 81, endPoint y: 193, distance: 10.5
click at [83, 202] on link "Applicants" at bounding box center [87, 198] width 109 height 25
